Goal: Task Accomplishment & Management: Manage account settings

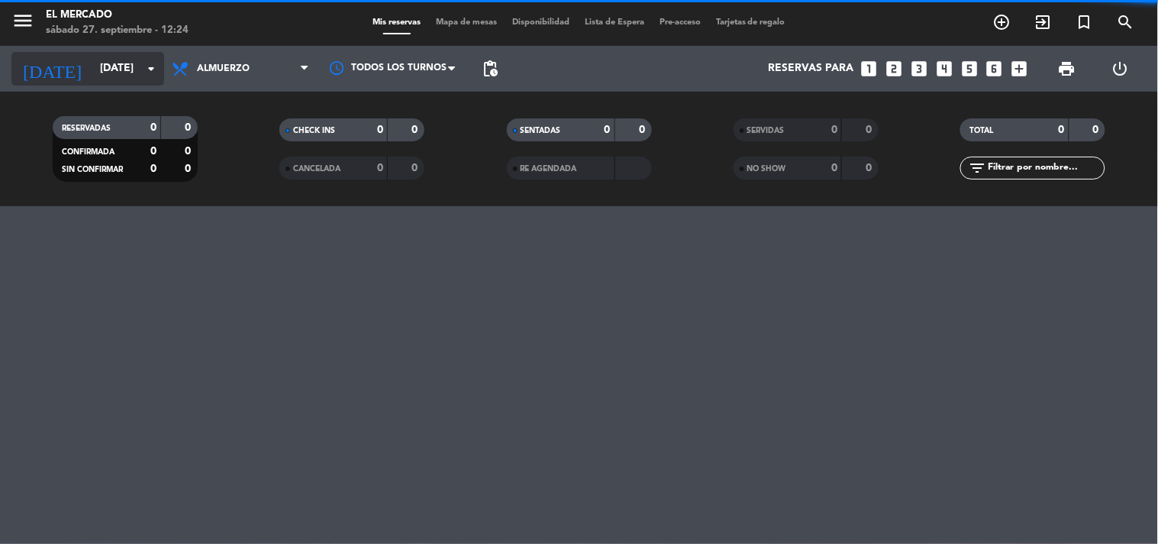
click at [140, 74] on input "[DATE]" at bounding box center [164, 68] width 145 height 27
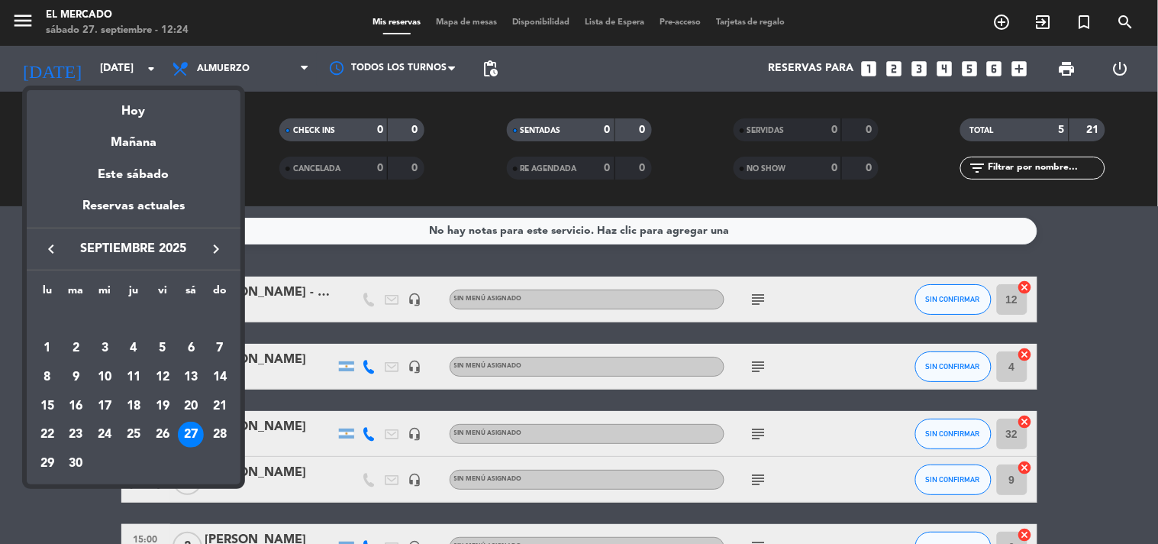
click at [216, 242] on icon "keyboard_arrow_right" at bounding box center [216, 249] width 18 height 18
click at [136, 352] on div "2" at bounding box center [134, 348] width 26 height 26
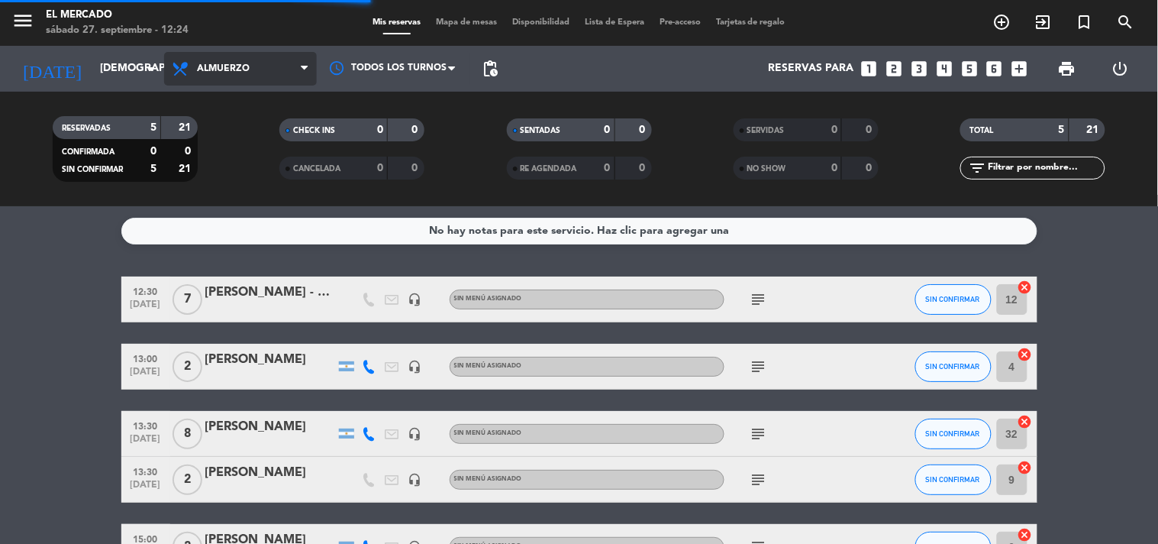
click at [252, 80] on span "Almuerzo" at bounding box center [240, 69] width 153 height 34
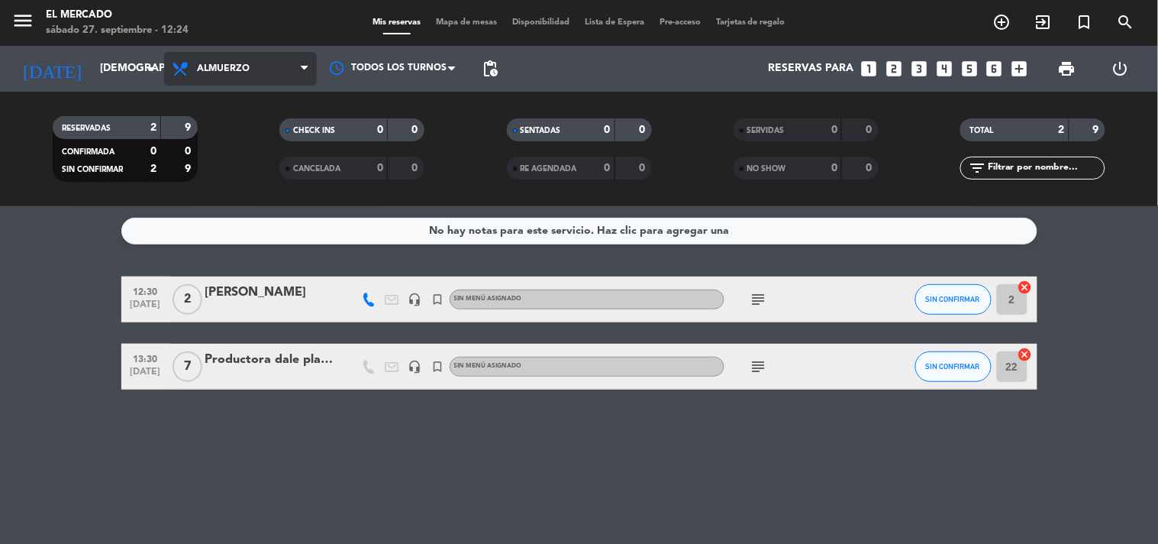
click at [258, 73] on span "Almuerzo" at bounding box center [240, 69] width 153 height 34
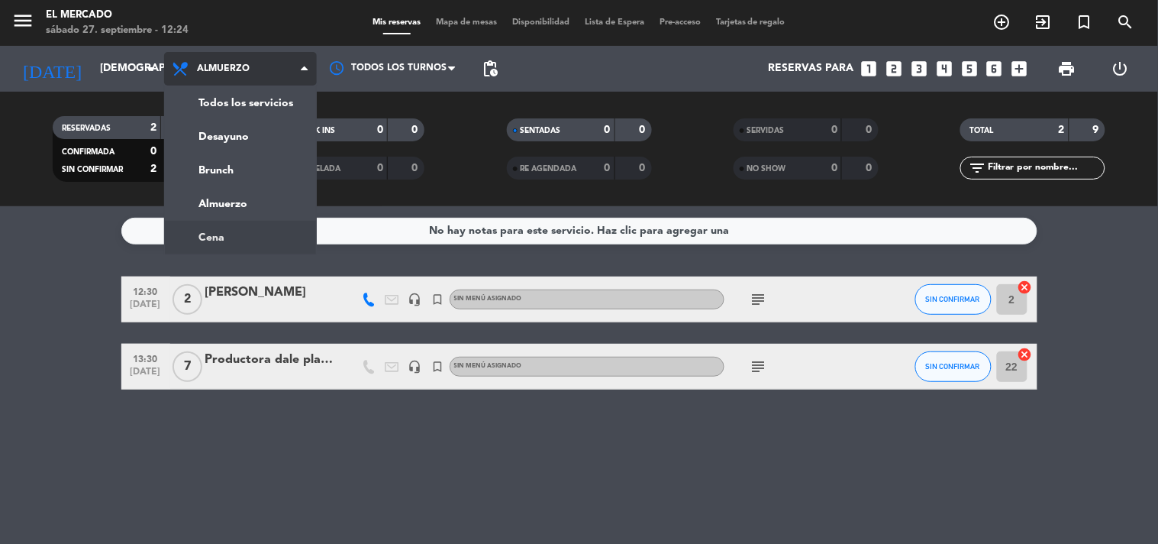
click at [228, 234] on ng-component "menu El Mercado [DATE] 27. septiembre - 12:24 Mis reservas Mapa de mesas Dispon…" at bounding box center [579, 272] width 1158 height 544
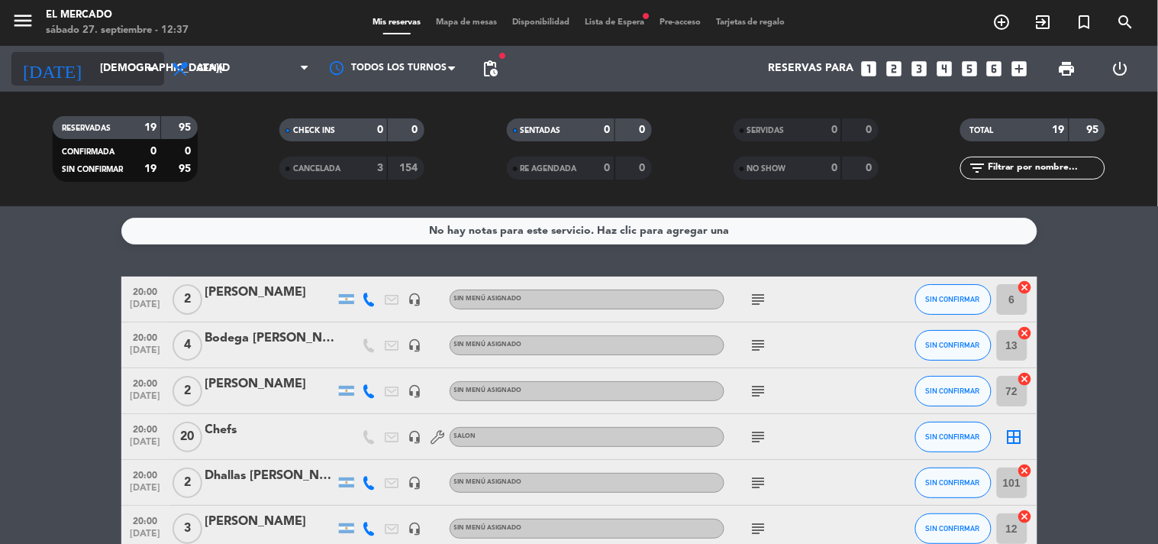
click at [102, 67] on input "[DEMOGRAPHIC_DATA][DATE]" at bounding box center [164, 68] width 145 height 27
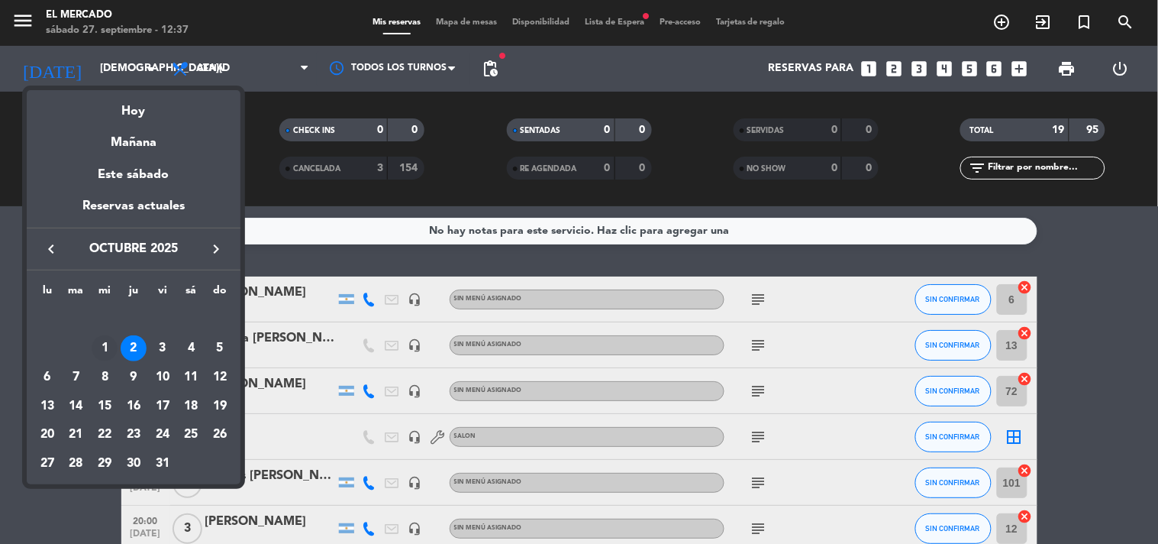
click at [105, 345] on div "1" at bounding box center [105, 348] width 26 height 26
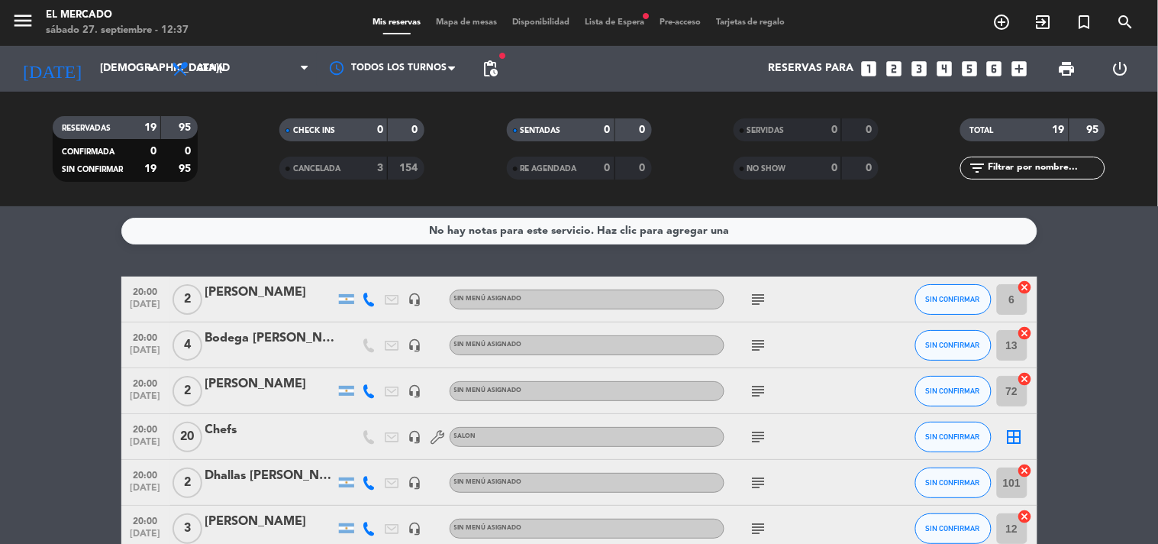
type input "[DATE]"
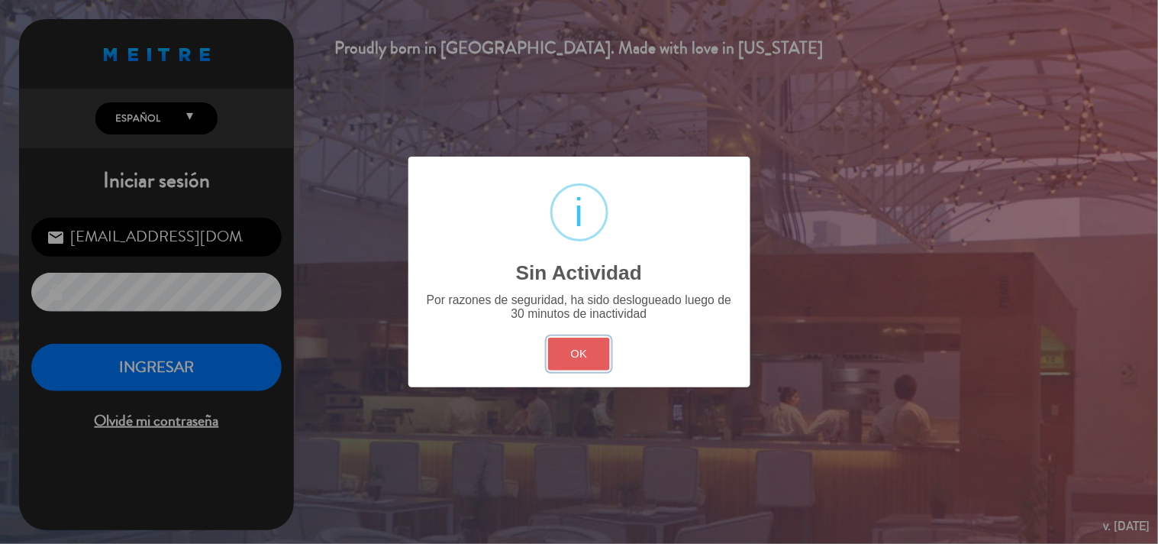
click at [560, 357] on button "OK" at bounding box center [579, 353] width 62 height 33
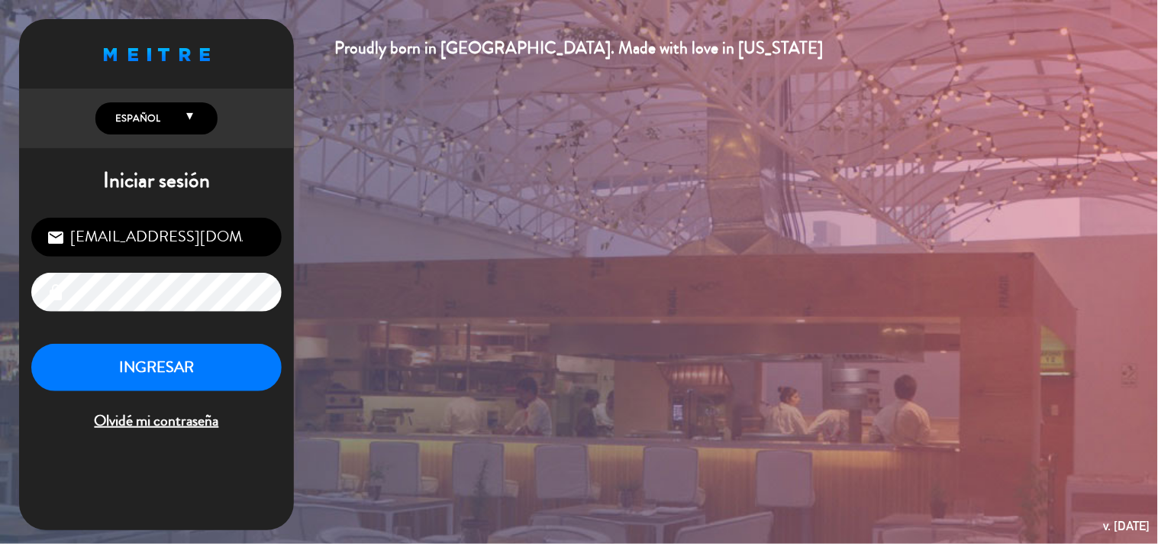
click at [188, 341] on div "[EMAIL_ADDRESS][DOMAIN_NAME] email lock INGRESAR Olvidé mi contraseña" at bounding box center [156, 325] width 275 height 241
click at [188, 361] on button "INGRESAR" at bounding box center [156, 368] width 250 height 48
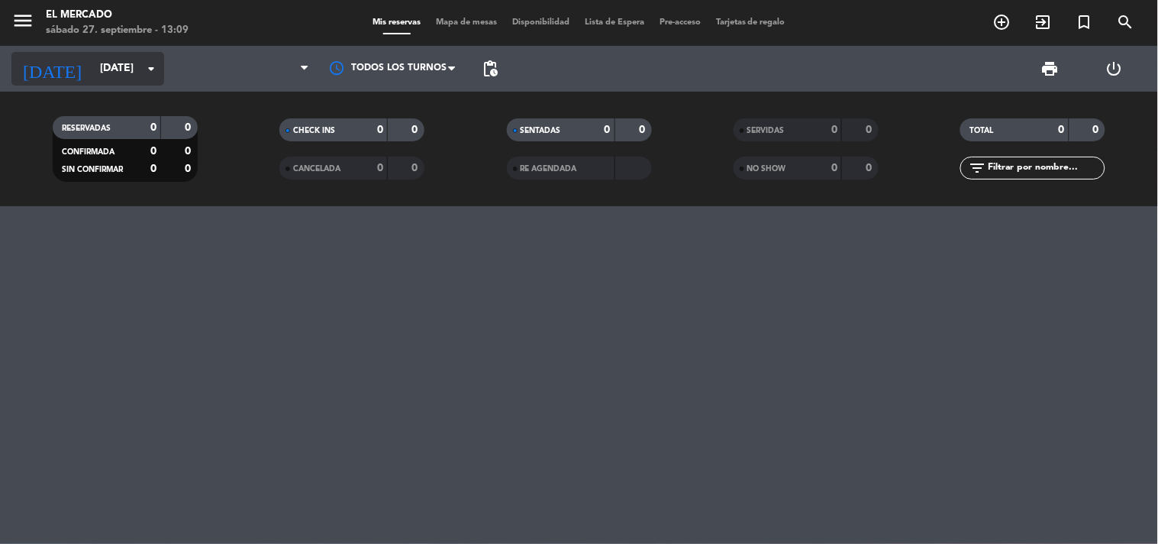
click at [157, 71] on icon "arrow_drop_down" at bounding box center [151, 69] width 18 height 18
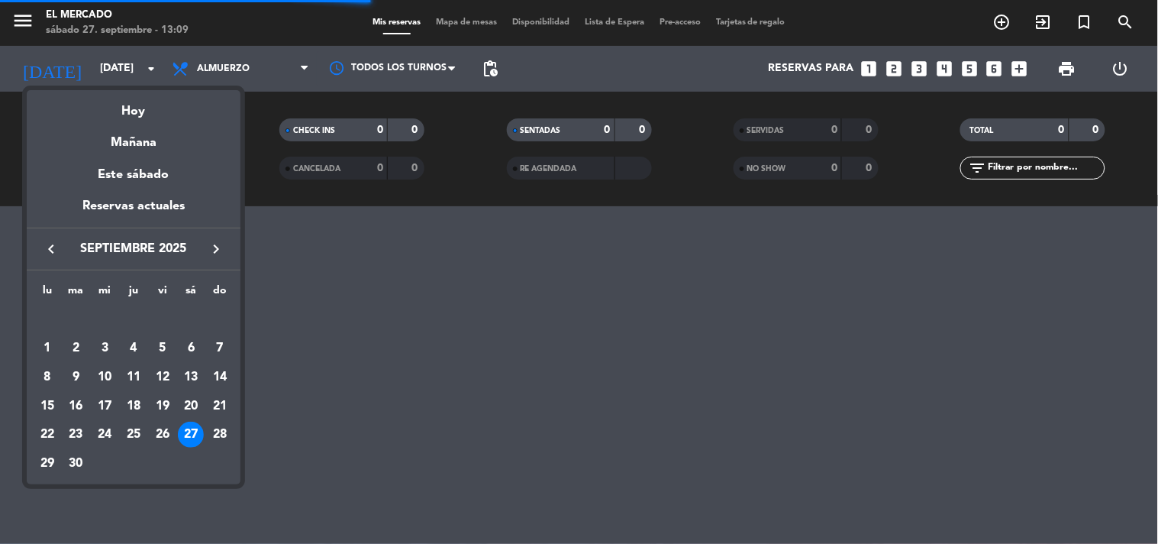
click at [215, 244] on icon "keyboard_arrow_right" at bounding box center [216, 249] width 18 height 18
click at [134, 350] on div "2" at bounding box center [134, 348] width 26 height 26
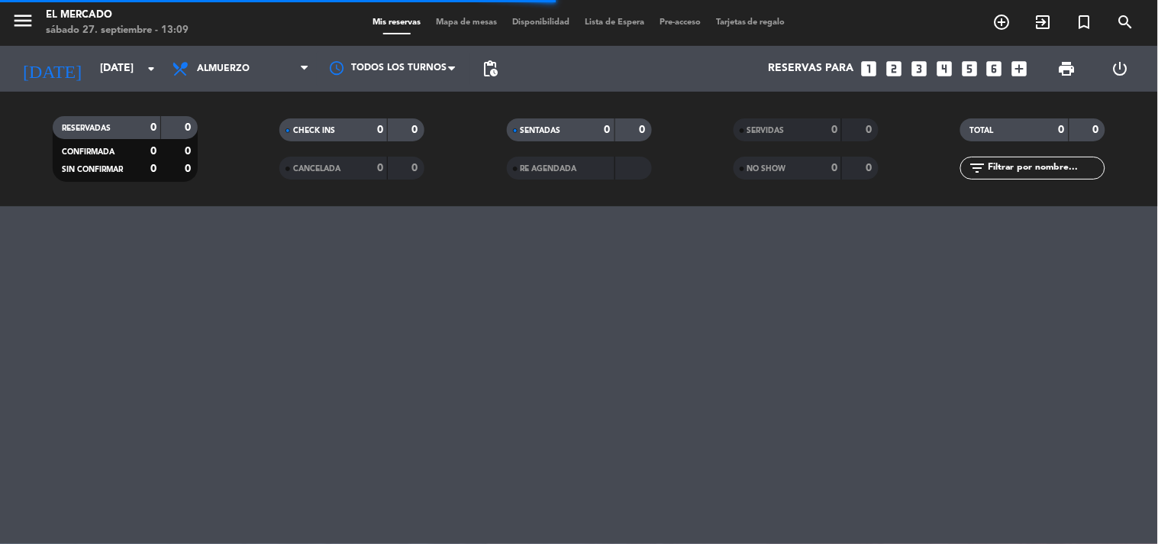
type input "[DEMOGRAPHIC_DATA][DATE]"
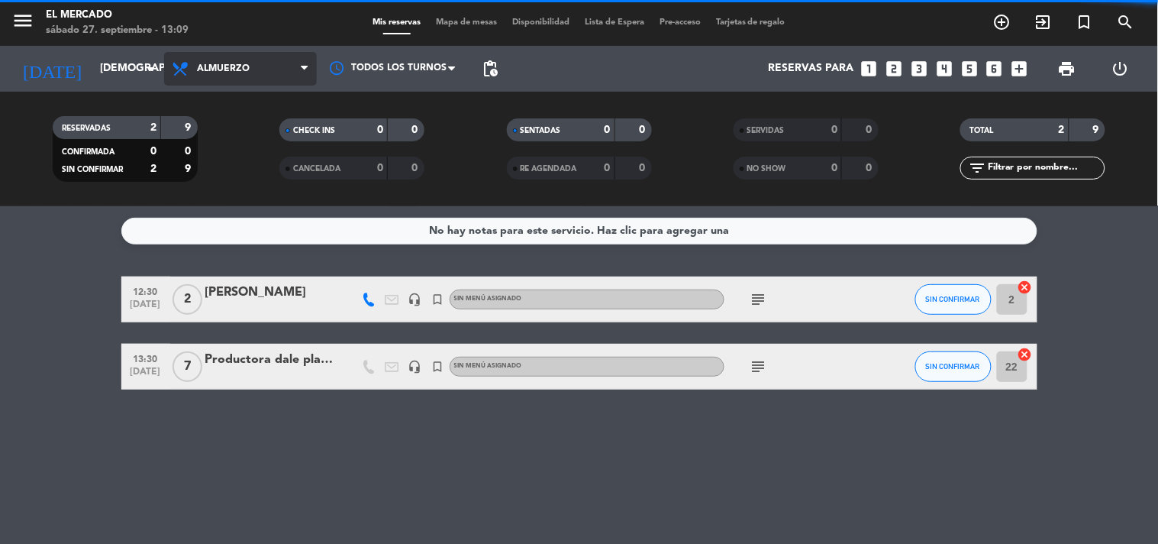
drag, startPoint x: 252, startPoint y: 74, endPoint x: 244, endPoint y: 115, distance: 41.2
click at [252, 73] on span "Almuerzo" at bounding box center [240, 69] width 153 height 34
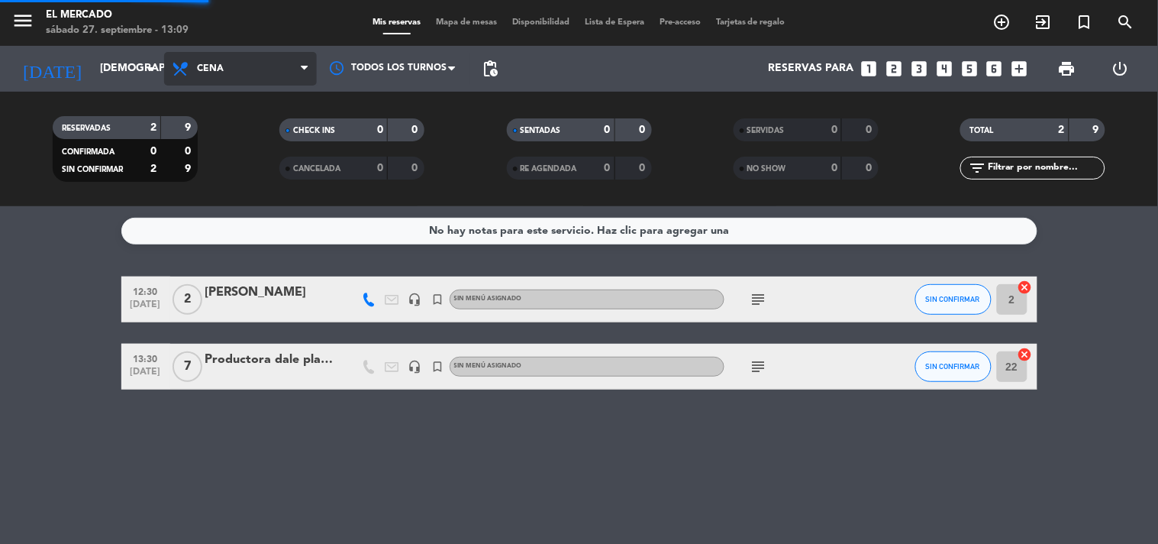
click at [231, 240] on ng-component "menu El Mercado [DATE] 27. septiembre - 13:09 Mis reservas Mapa de mesas Dispon…" at bounding box center [579, 272] width 1158 height 544
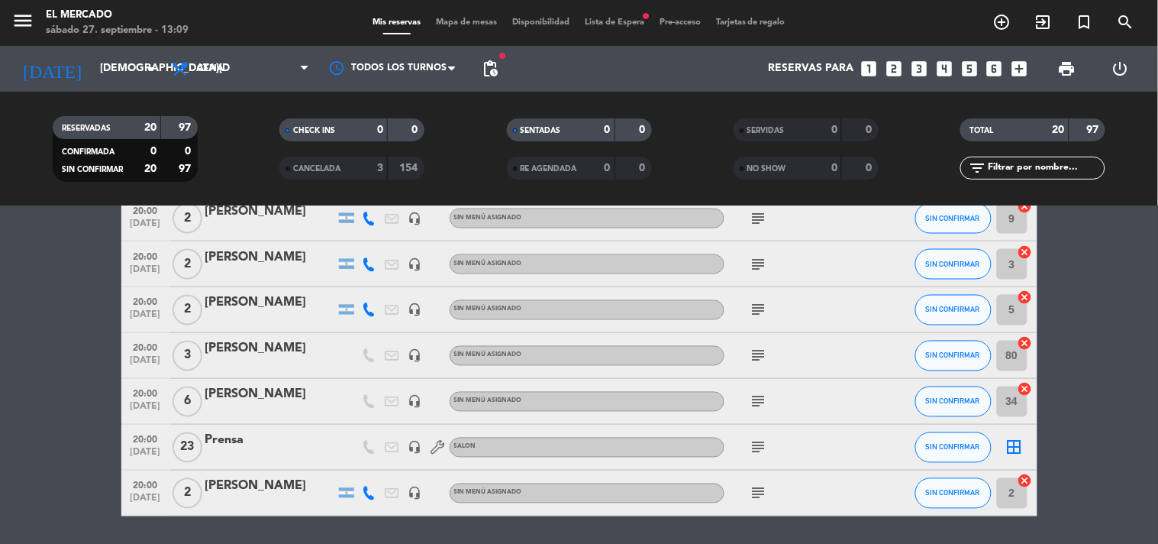
scroll to position [678, 0]
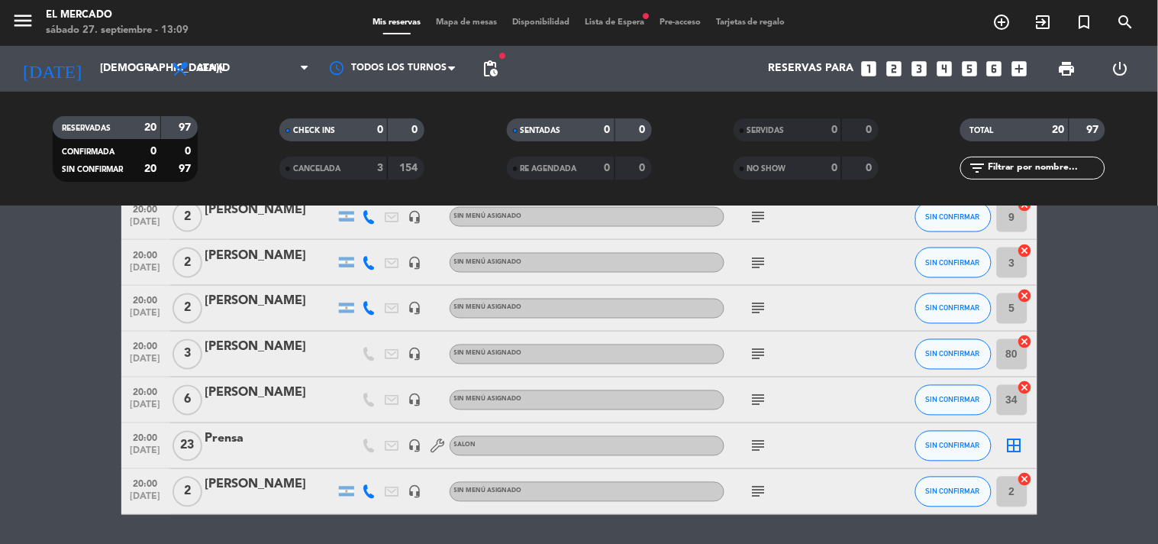
click at [761, 486] on icon "subject" at bounding box center [759, 492] width 18 height 18
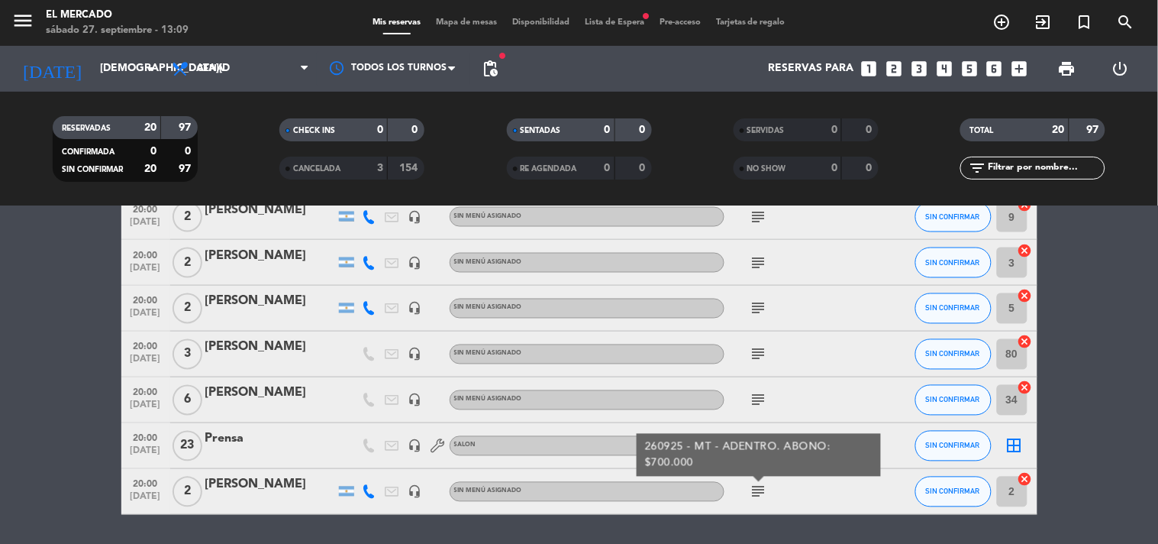
click at [761, 486] on icon "subject" at bounding box center [759, 492] width 18 height 18
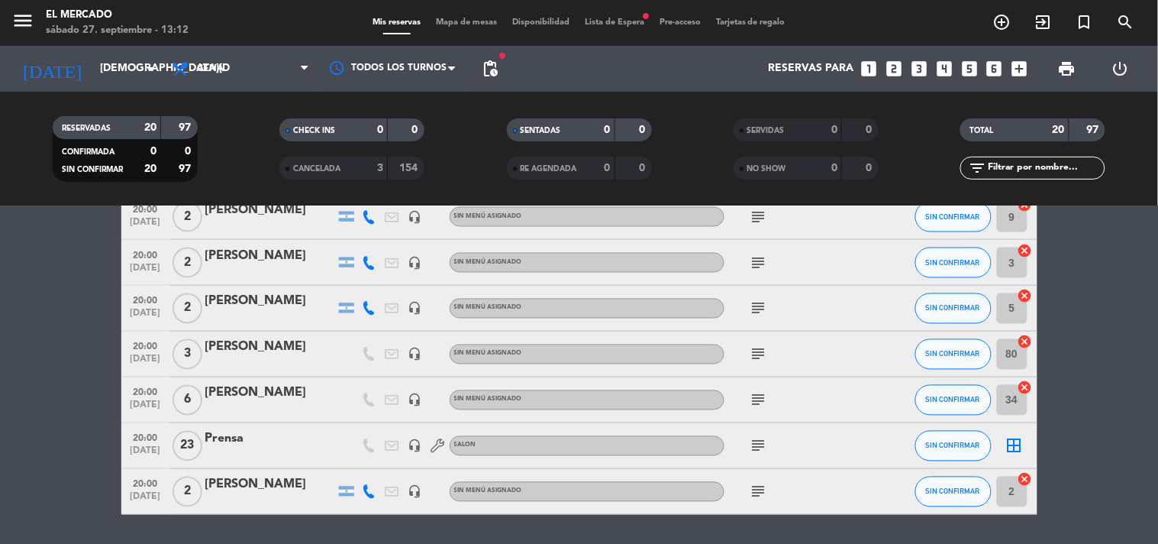
scroll to position [508, 0]
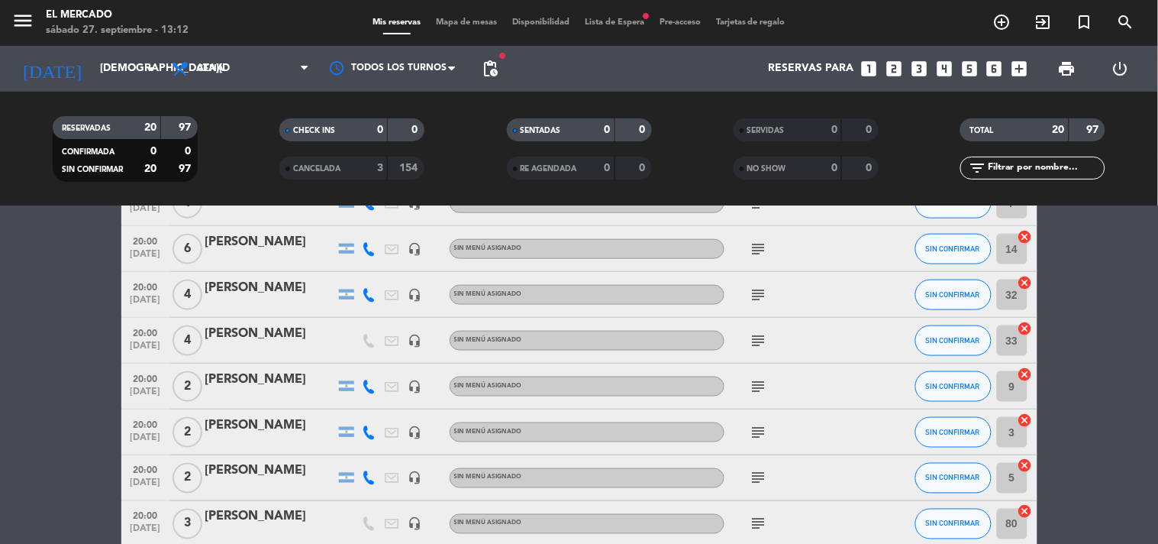
click at [265, 384] on div "[PERSON_NAME]" at bounding box center [270, 380] width 130 height 20
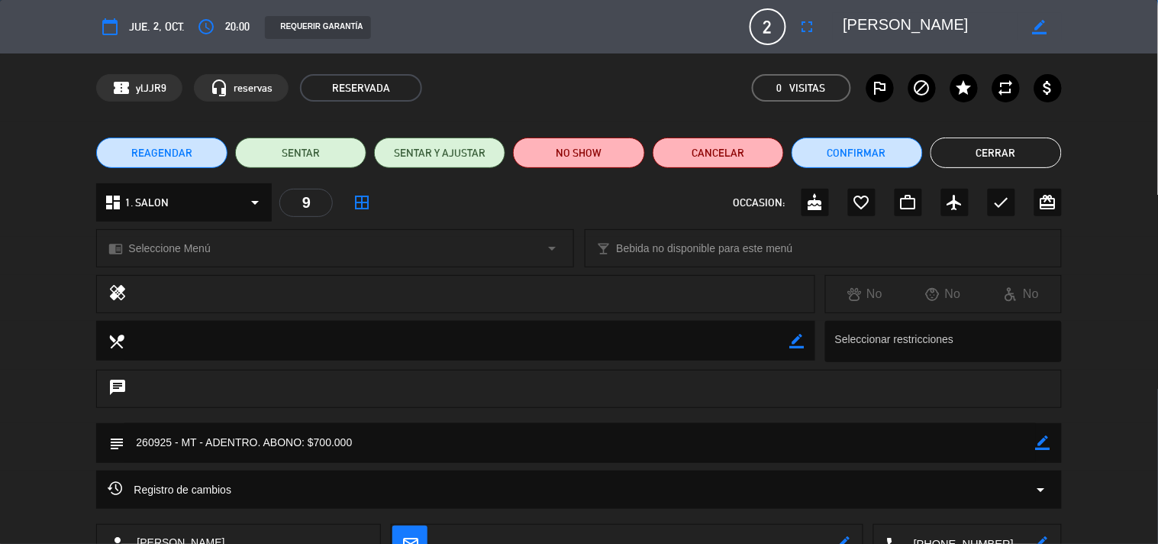
click at [1042, 447] on icon "border_color" at bounding box center [1043, 442] width 15 height 15
click at [912, 450] on textarea at bounding box center [579, 442] width 911 height 39
type textarea "260925 - MT - ADENTRO. ABONO: $700.000 - PENDIENTES DATOS DE FACTURACION"
click at [1042, 447] on icon at bounding box center [1043, 442] width 15 height 15
click at [1022, 141] on button "Cerrar" at bounding box center [996, 152] width 131 height 31
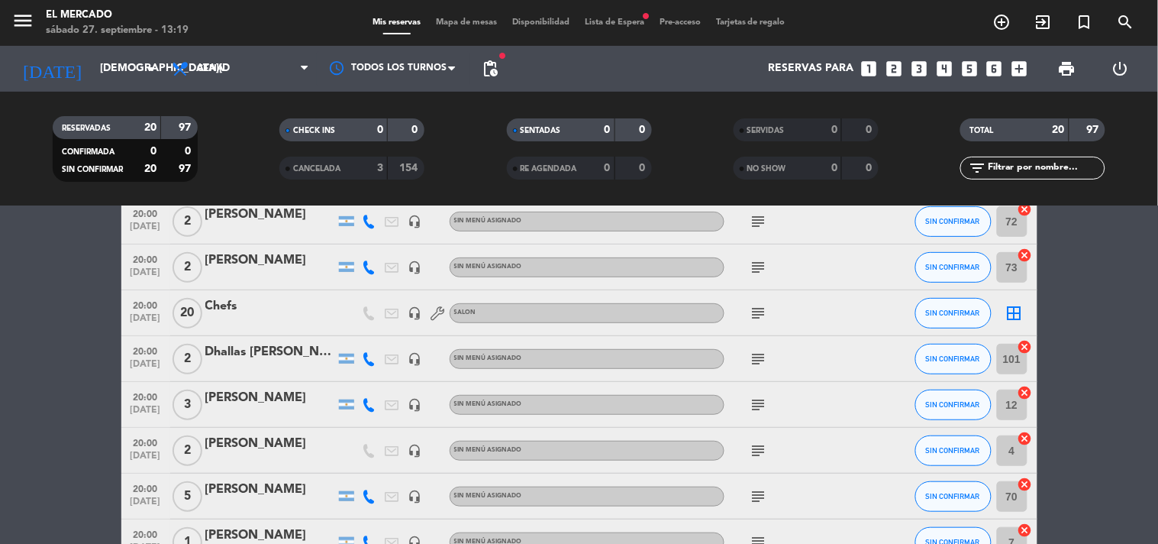
scroll to position [0, 0]
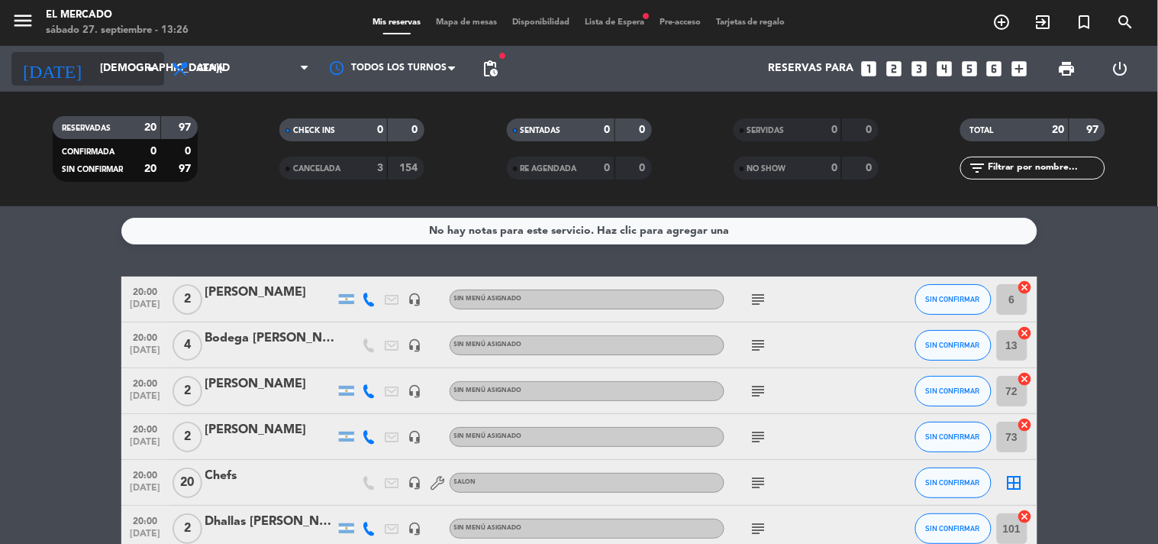
click at [112, 80] on input "[DEMOGRAPHIC_DATA][DATE]" at bounding box center [164, 68] width 145 height 27
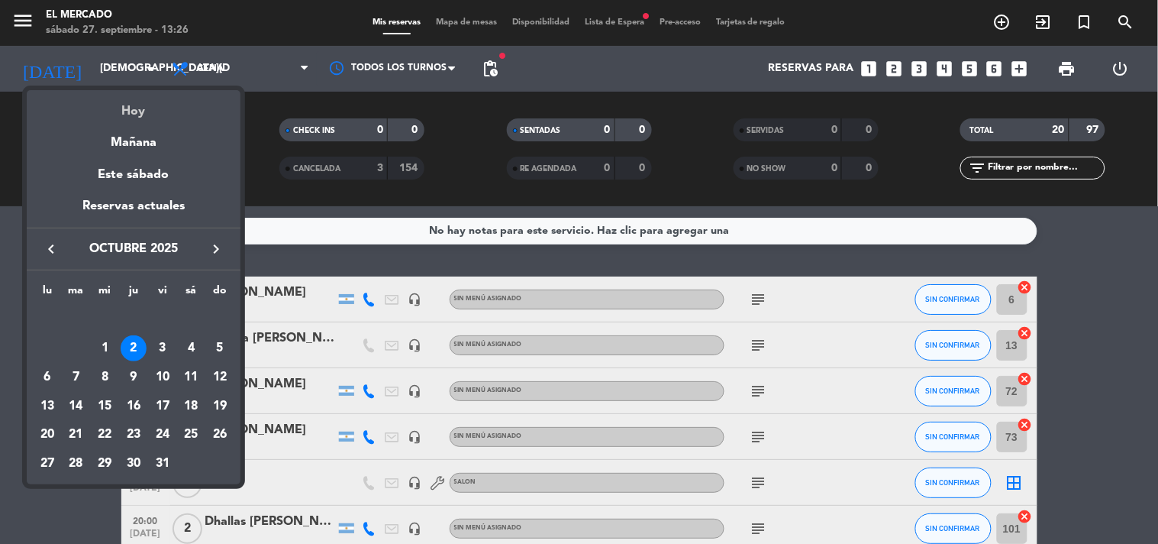
click at [119, 102] on div "Hoy" at bounding box center [134, 105] width 214 height 31
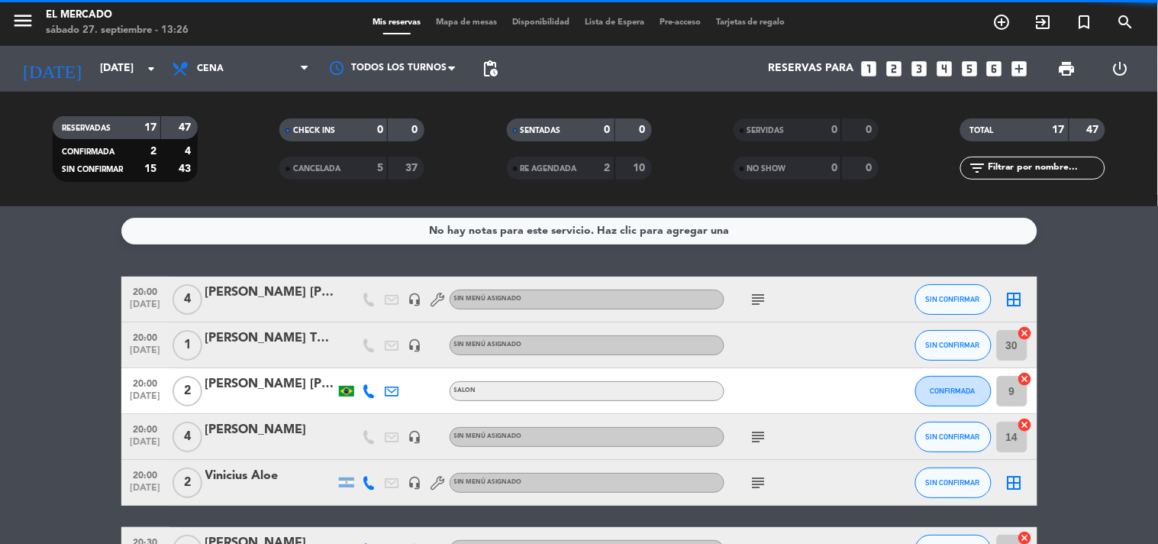
click at [285, 66] on span "Cena" at bounding box center [240, 69] width 153 height 34
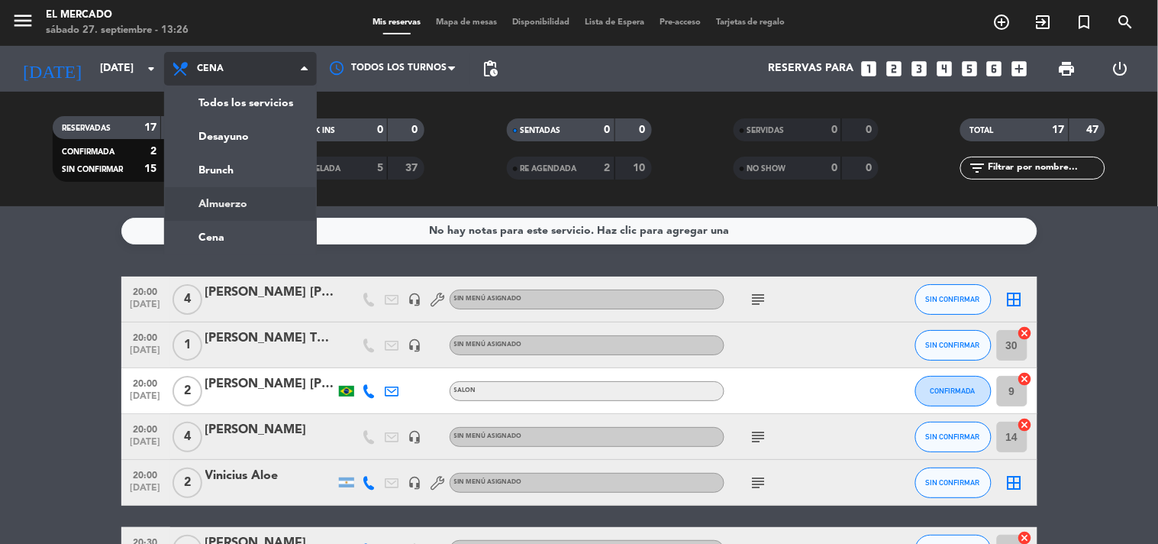
click at [252, 202] on div "menu El Mercado [DATE] 27. septiembre - 13:26 Mis reservas Mapa de mesas Dispon…" at bounding box center [579, 103] width 1158 height 206
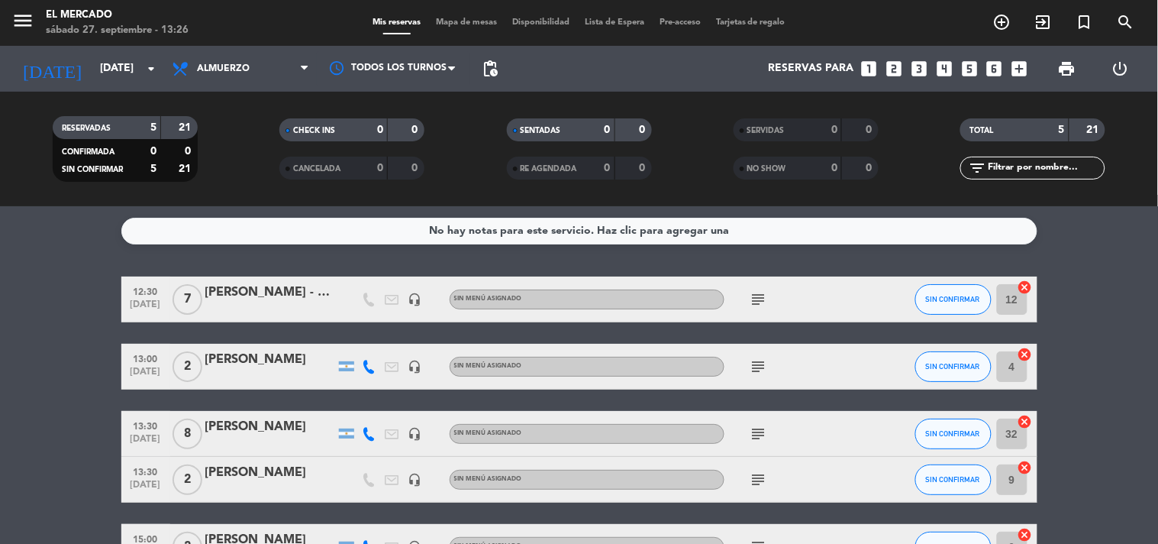
click at [760, 301] on icon "subject" at bounding box center [759, 299] width 18 height 18
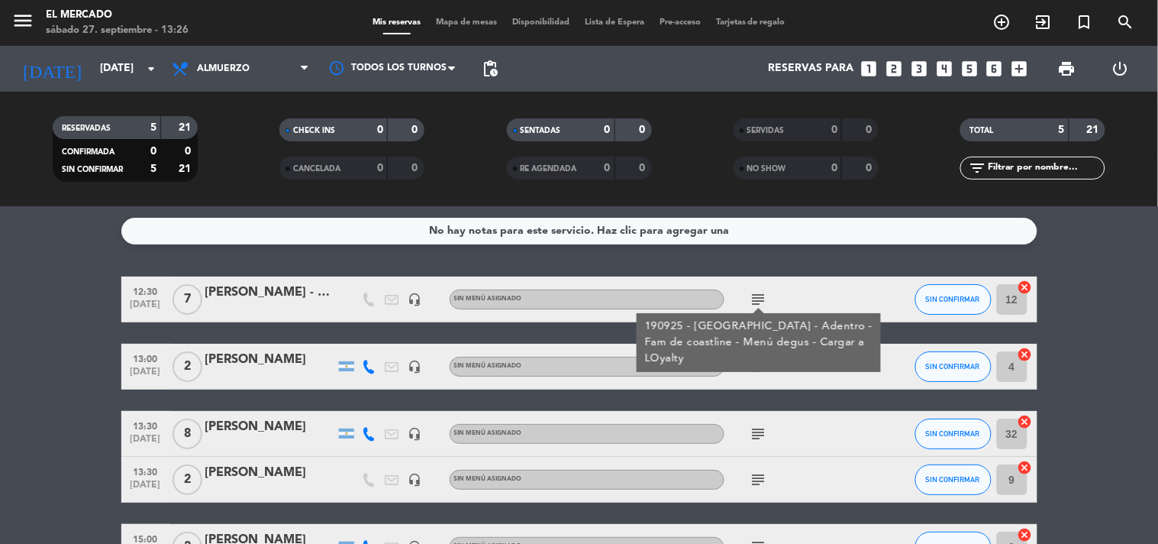
click at [757, 366] on icon "subject" at bounding box center [759, 366] width 18 height 18
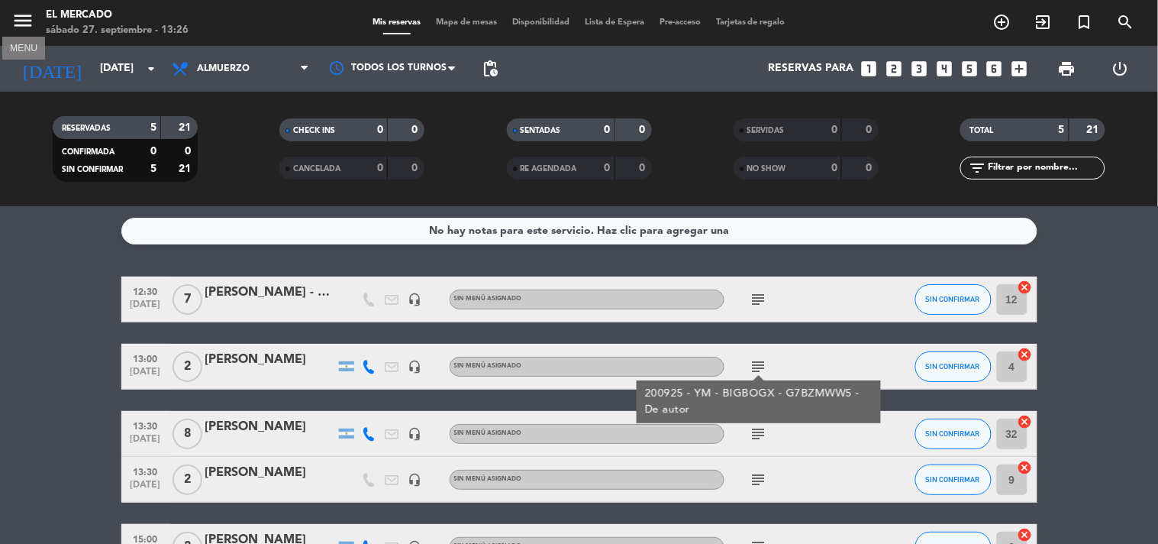
click at [21, 28] on icon "menu" at bounding box center [22, 20] width 23 height 23
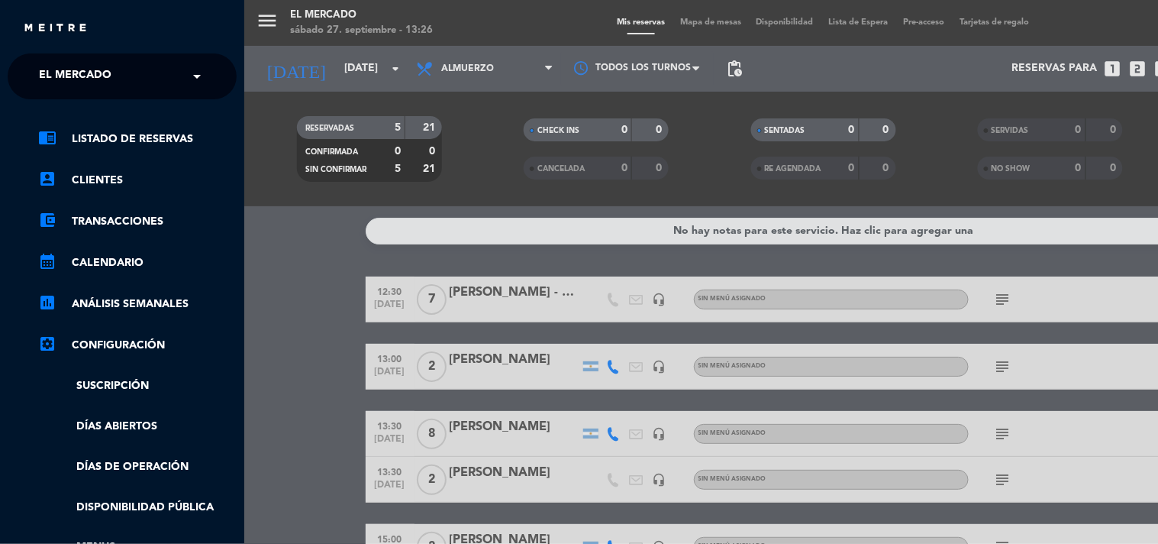
click at [327, 69] on div "menu El Mercado [DATE] 27. septiembre - 13:26 Mis reservas Mapa de mesas Dispon…" at bounding box center [823, 272] width 1158 height 544
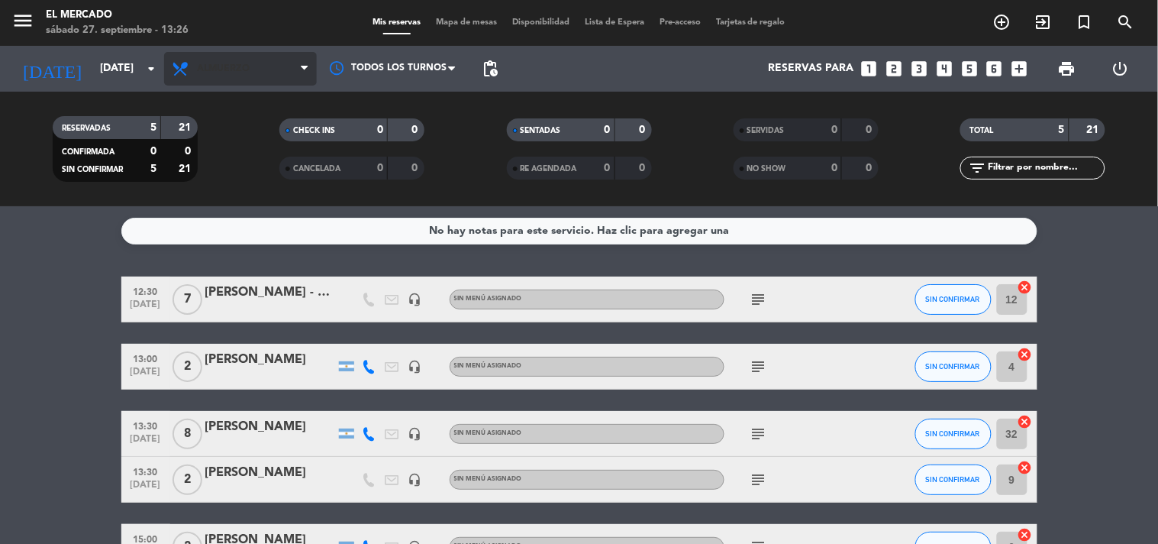
click at [268, 70] on span "Almuerzo" at bounding box center [240, 69] width 153 height 34
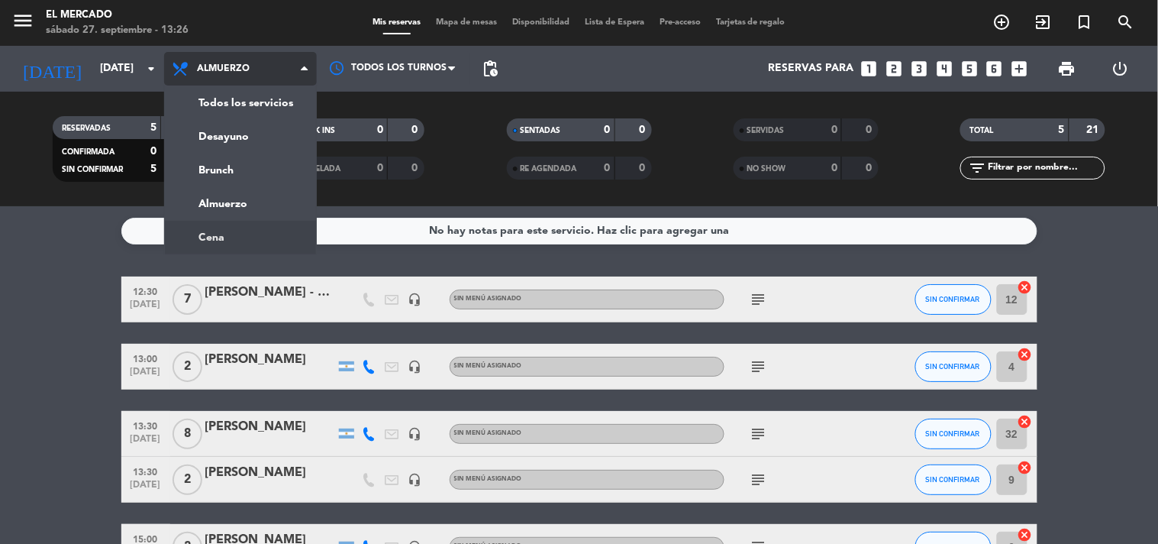
click at [214, 227] on ng-component "menu El Mercado [DATE] 27. septiembre - 13:26 Mis reservas Mapa de mesas Dispon…" at bounding box center [579, 272] width 1158 height 544
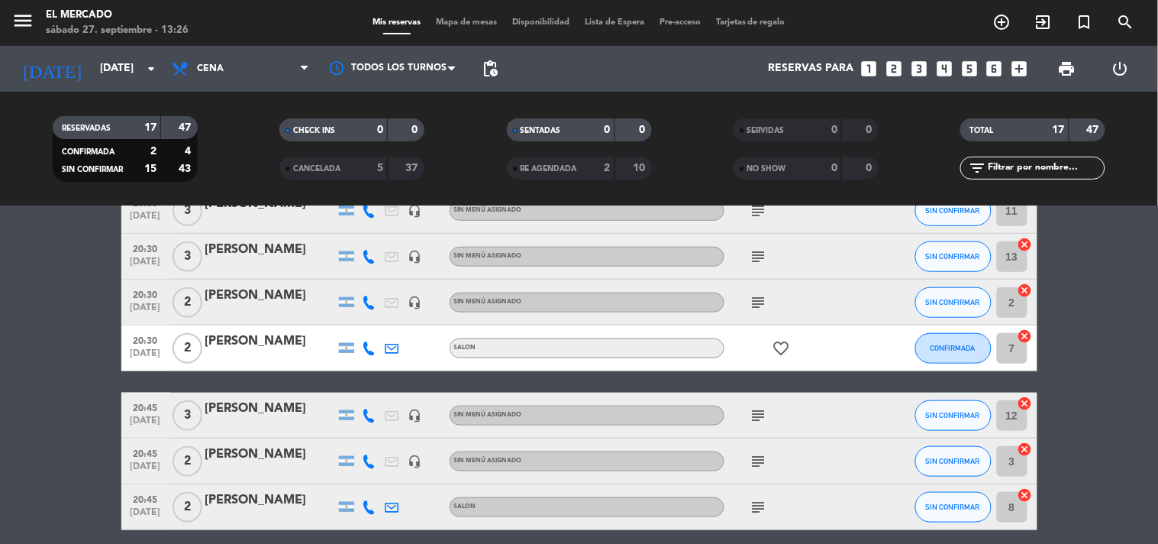
scroll to position [254, 0]
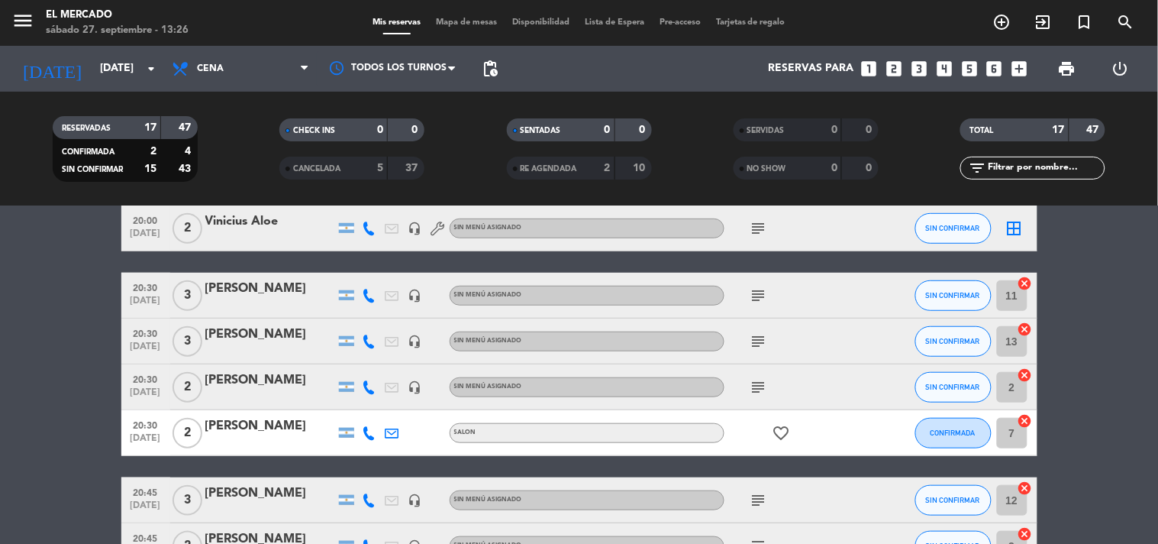
click at [758, 302] on icon "subject" at bounding box center [759, 295] width 18 height 18
click at [757, 344] on icon "subject" at bounding box center [759, 341] width 18 height 18
click at [753, 295] on icon "subject" at bounding box center [759, 295] width 18 height 18
click at [753, 346] on icon "subject" at bounding box center [759, 341] width 18 height 18
click at [765, 286] on icon "subject" at bounding box center [759, 295] width 18 height 18
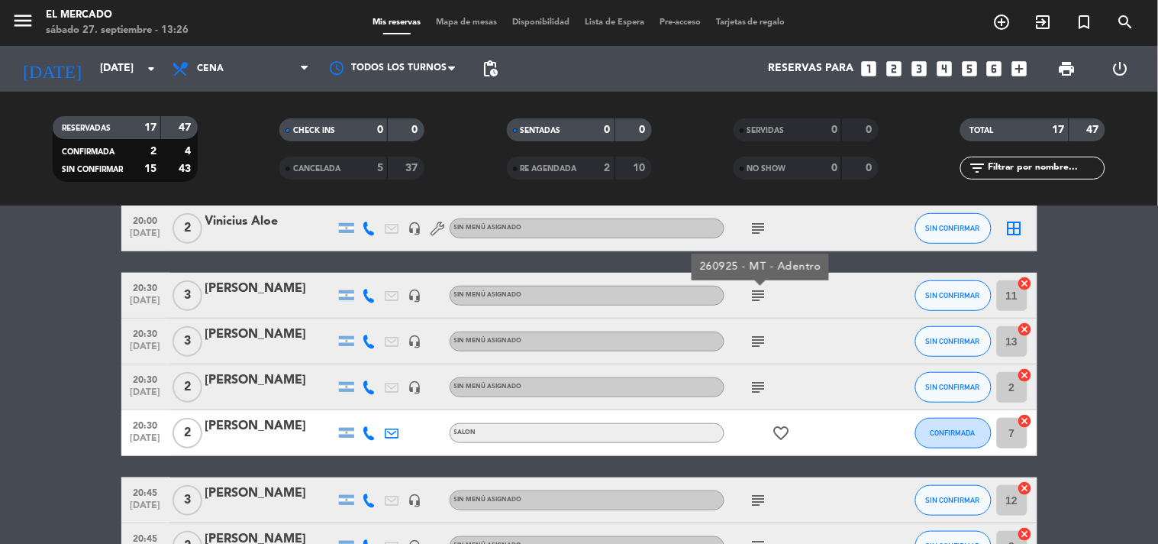
click at [760, 336] on icon "subject" at bounding box center [759, 341] width 18 height 18
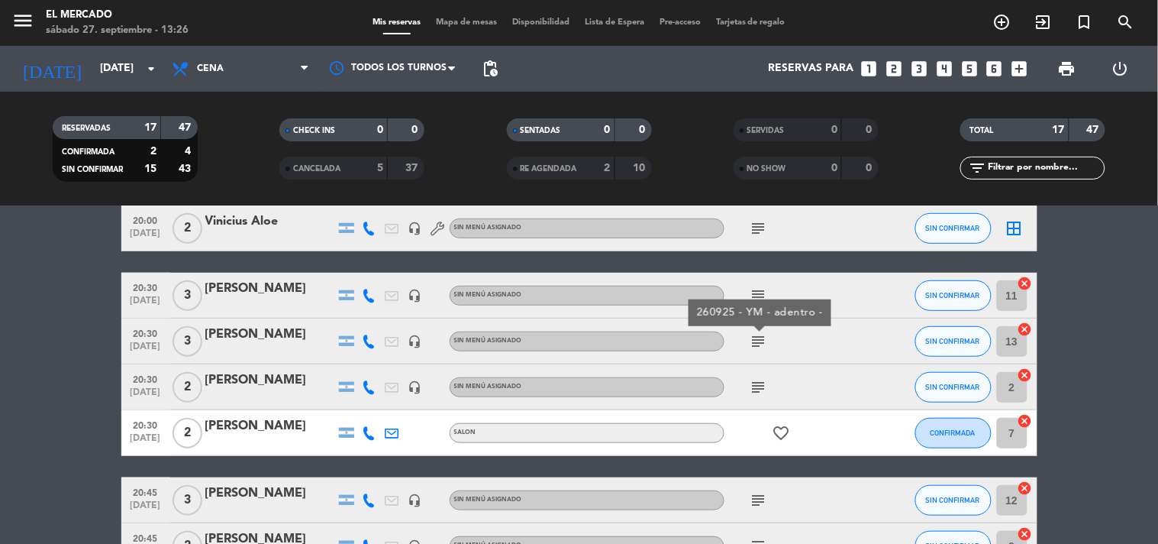
click at [757, 294] on icon "subject" at bounding box center [759, 295] width 18 height 18
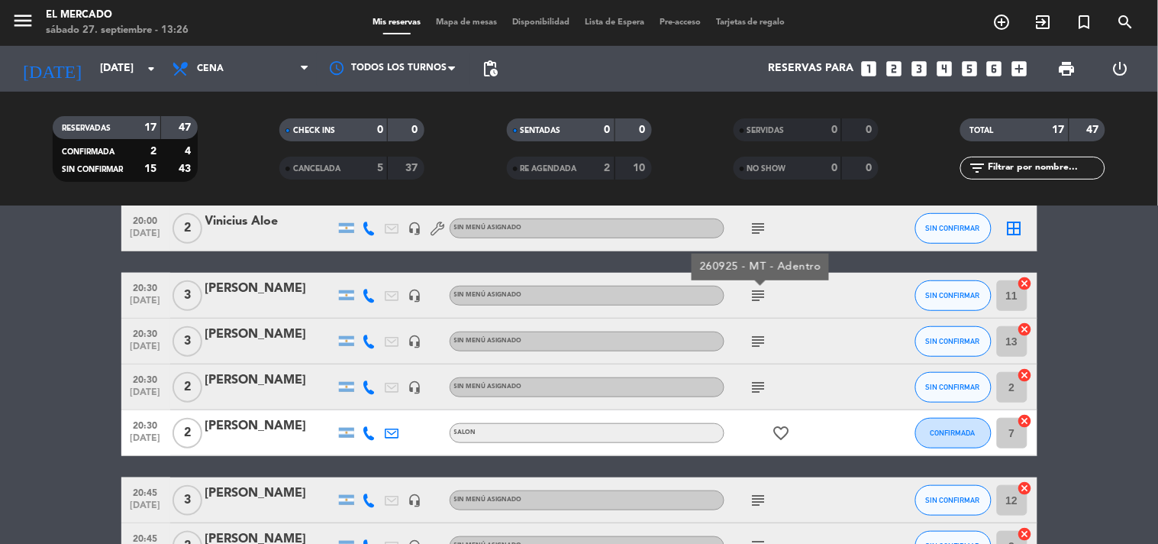
click at [761, 345] on icon "subject" at bounding box center [759, 341] width 18 height 18
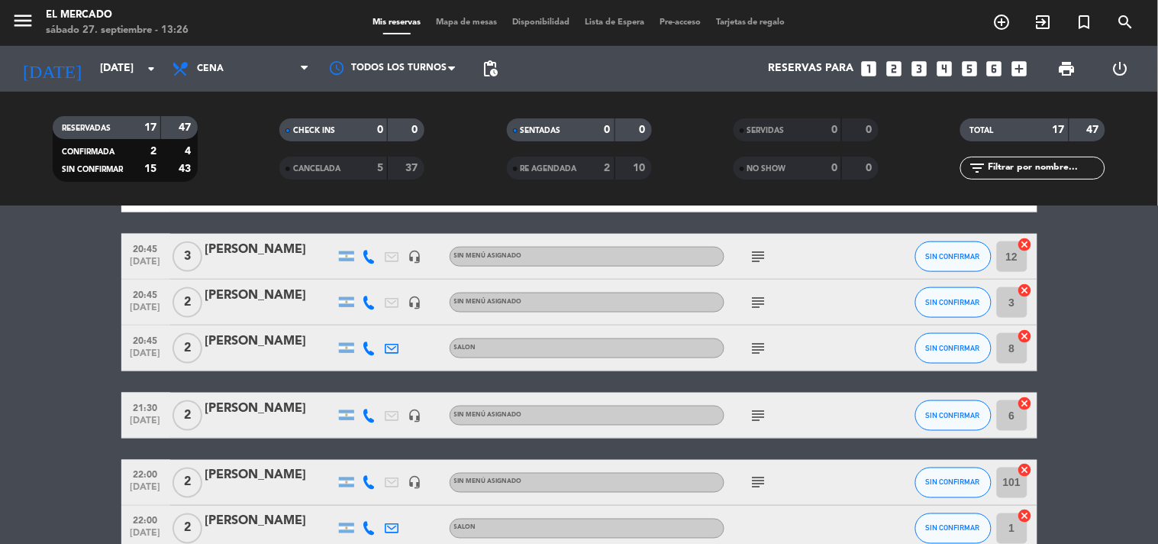
scroll to position [593, 0]
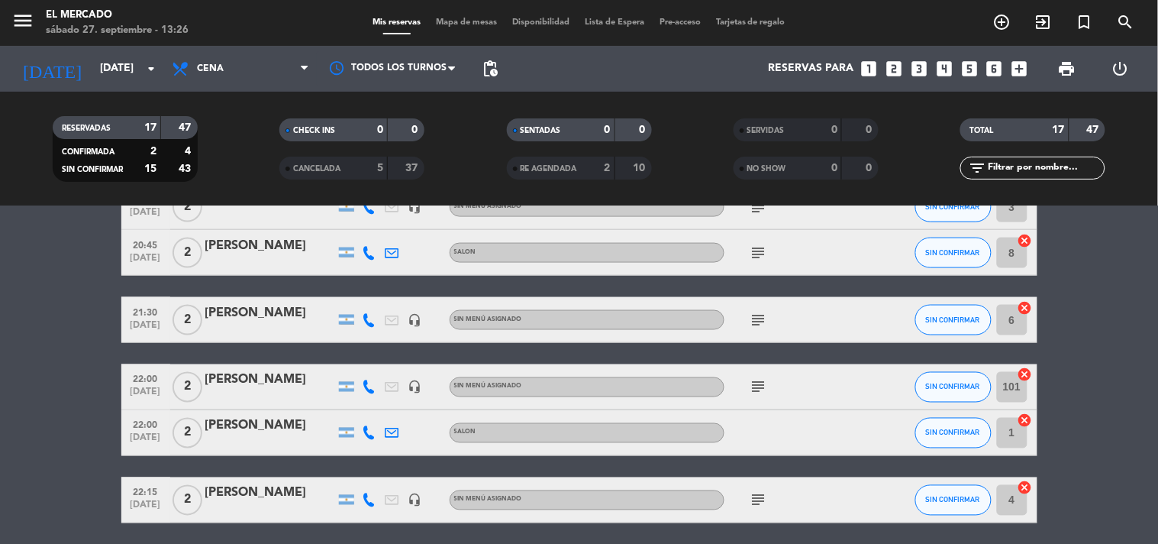
click at [758, 330] on div "subject" at bounding box center [793, 319] width 137 height 45
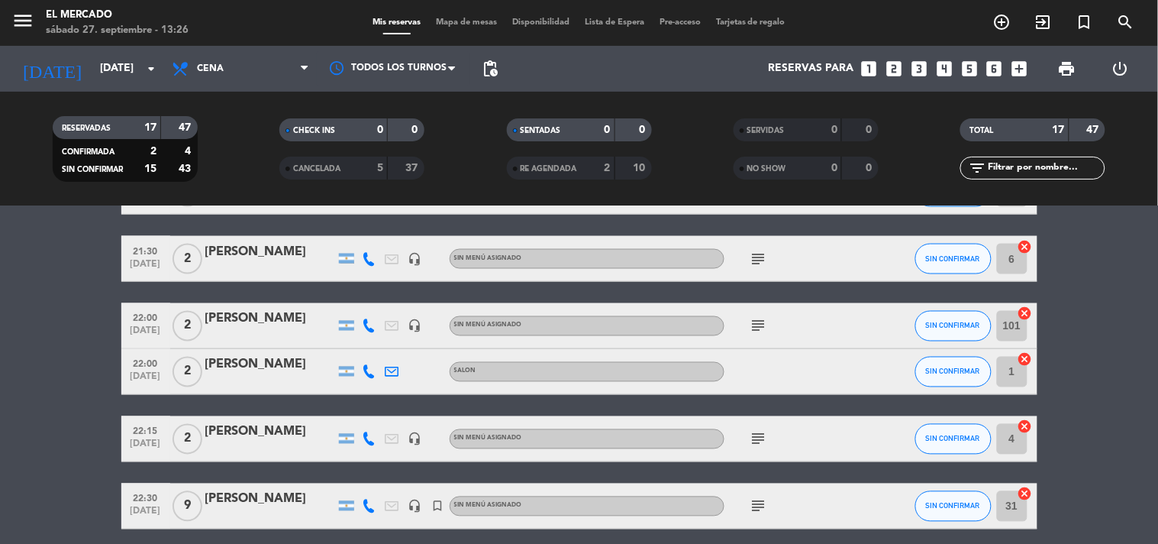
scroll to position [715, 0]
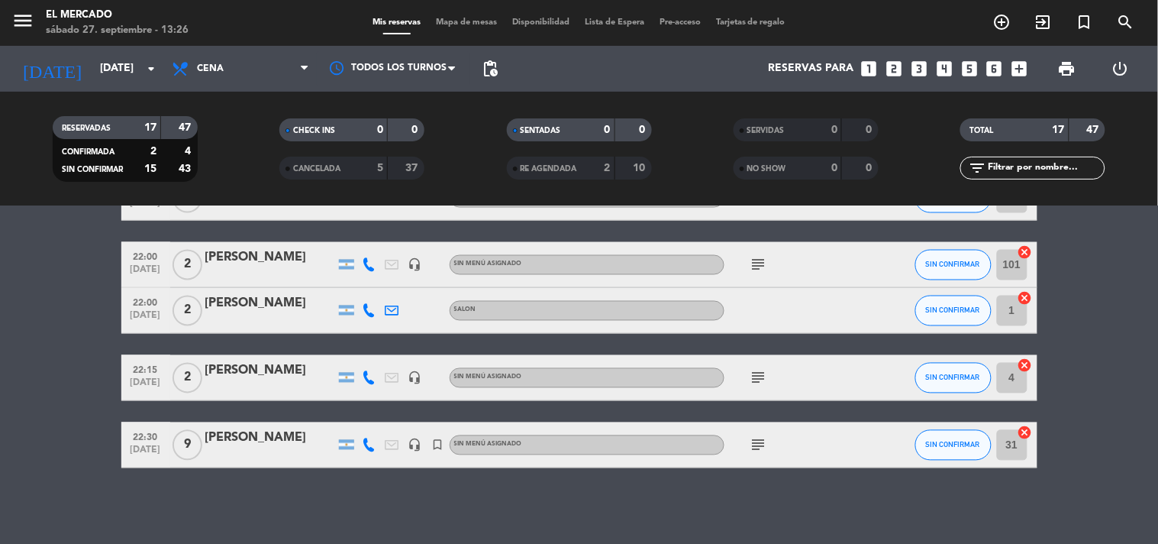
click at [760, 437] on icon "subject" at bounding box center [759, 445] width 18 height 18
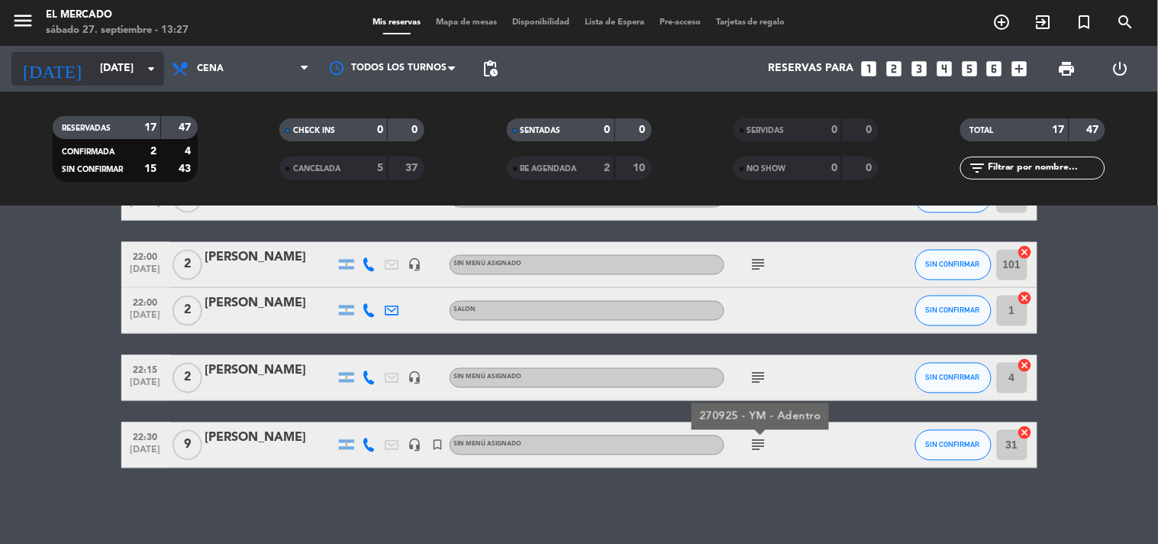
click at [136, 74] on input "[DATE]" at bounding box center [164, 68] width 145 height 27
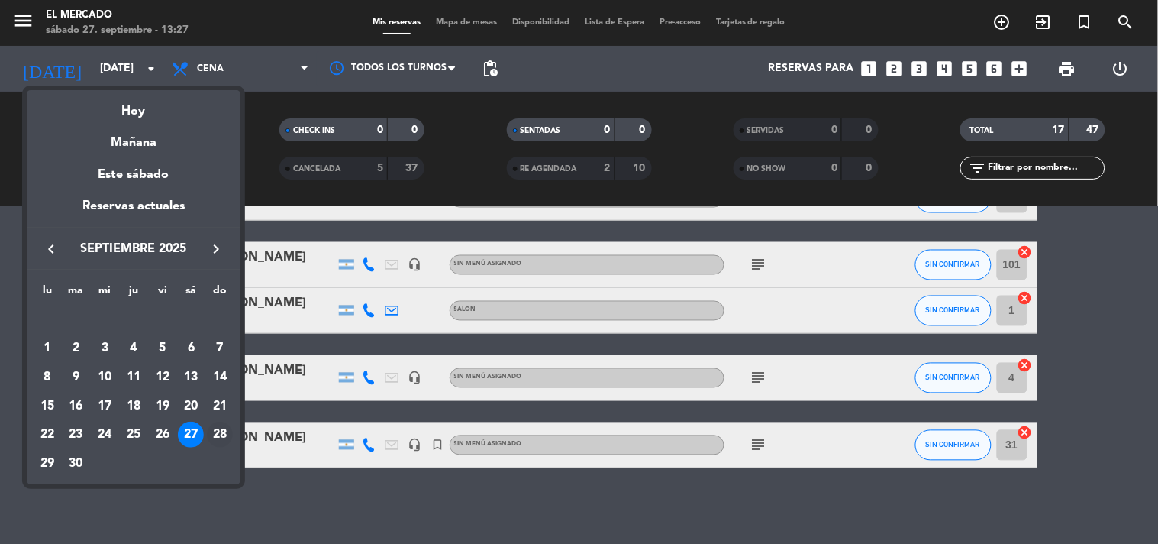
click at [219, 431] on div "28" at bounding box center [220, 434] width 26 height 26
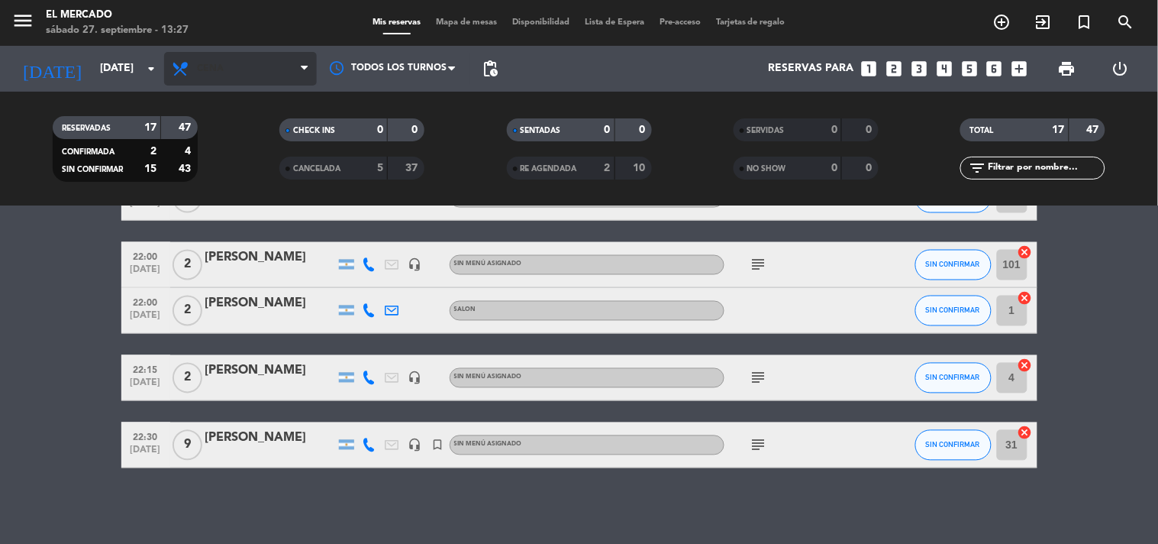
type input "[DATE]"
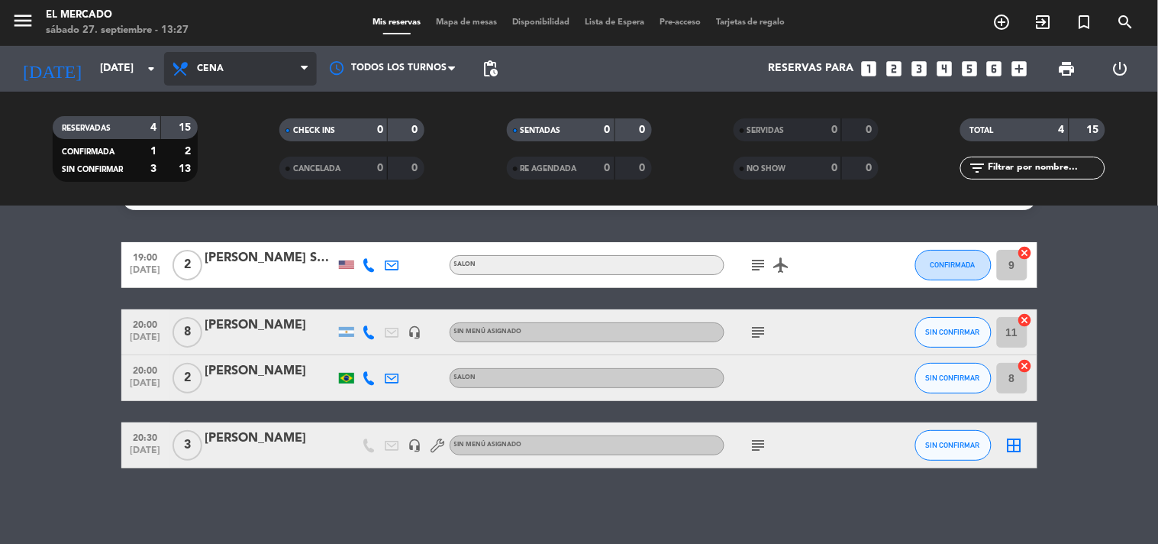
click at [276, 84] on span "Cena" at bounding box center [240, 69] width 153 height 34
click at [286, 201] on div "menu El Mercado [DATE] 27. septiembre - 13:27 Mis reservas Mapa de mesas Dispon…" at bounding box center [579, 103] width 1158 height 206
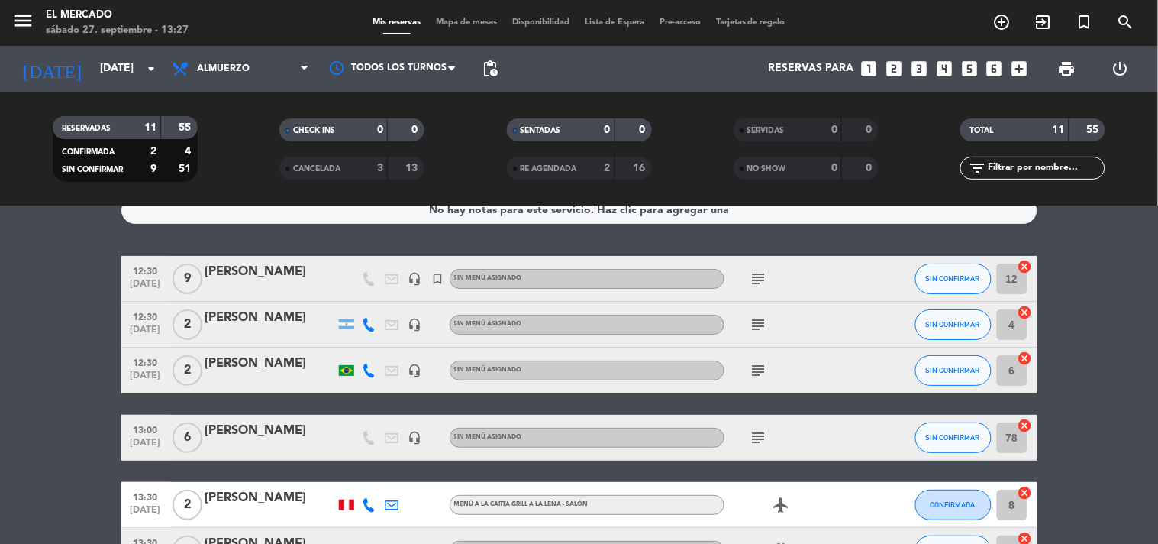
scroll to position [0, 0]
